Goal: Information Seeking & Learning: Find specific fact

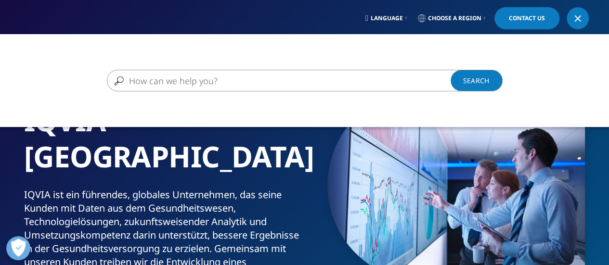
click at [398, 84] on input "Suchen" at bounding box center [291, 81] width 368 height 22
type input "brands for employees"
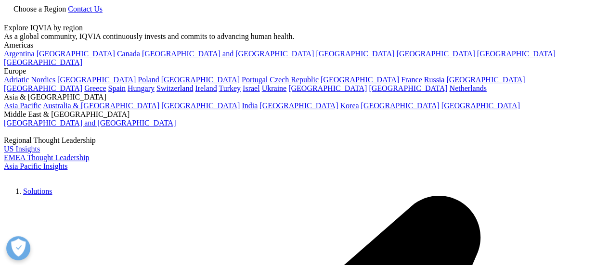
type input "brands for employees"
